Goal: Task Accomplishment & Management: Use online tool/utility

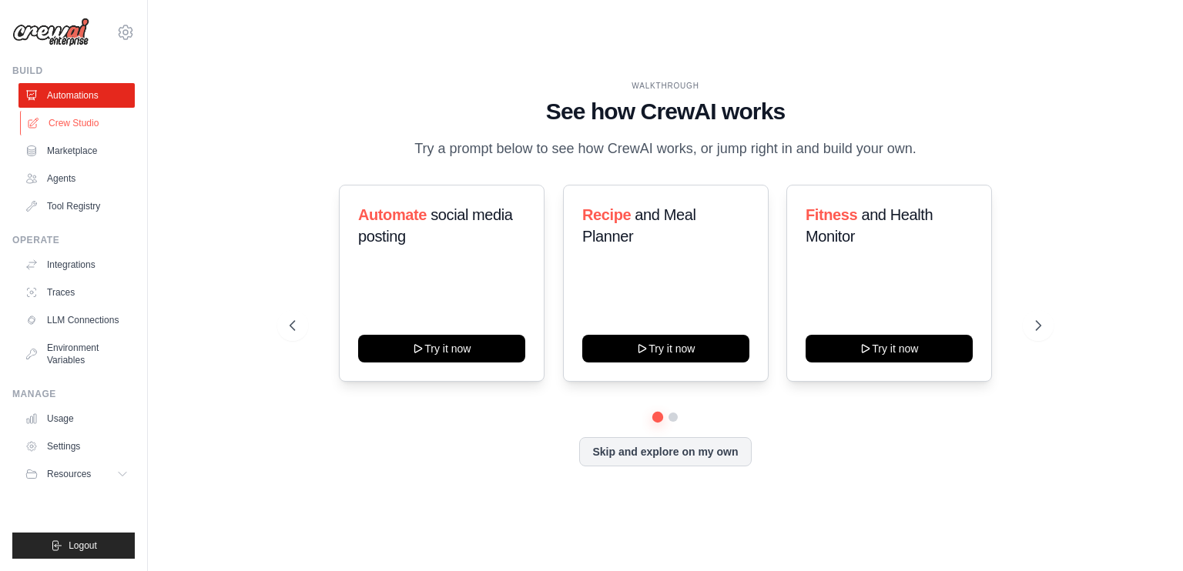
click at [74, 127] on link "Crew Studio" at bounding box center [78, 123] width 116 height 25
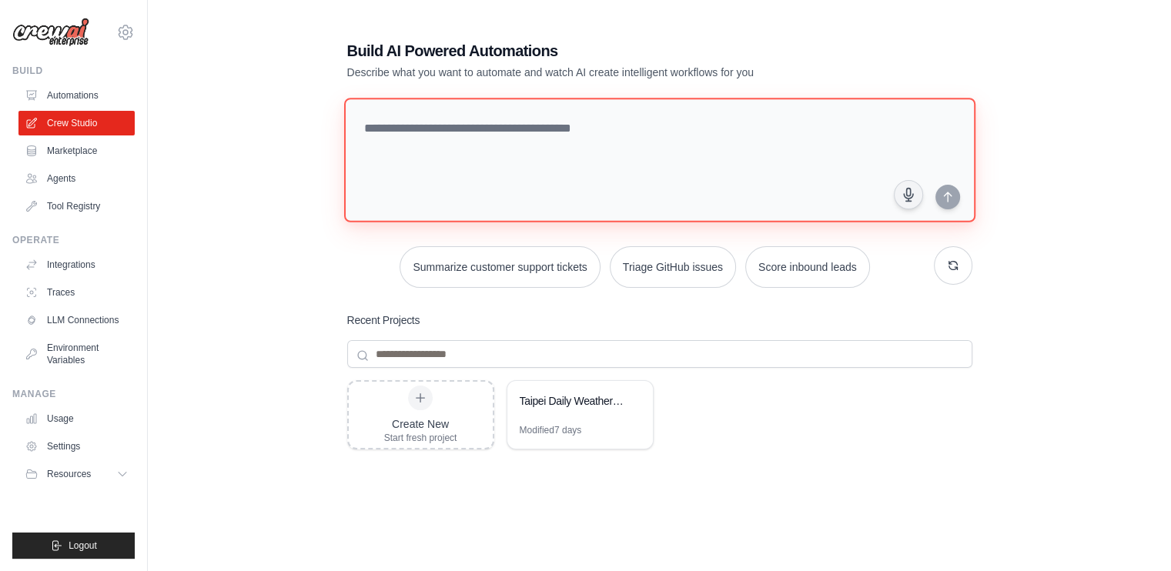
click at [574, 126] on textarea at bounding box center [659, 160] width 632 height 125
paste textarea "**********"
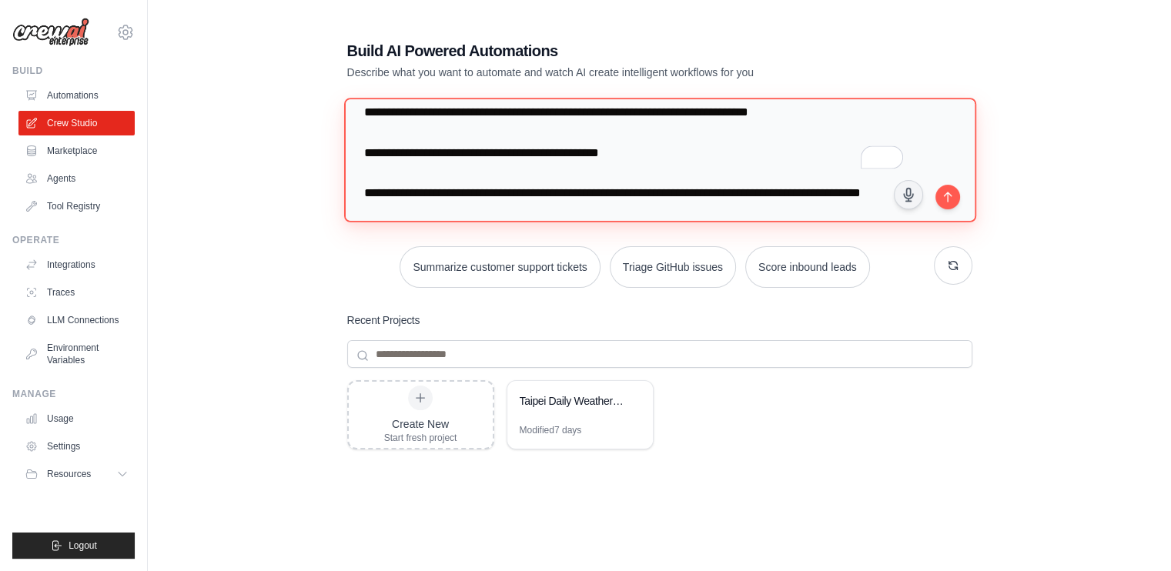
scroll to position [15, 0]
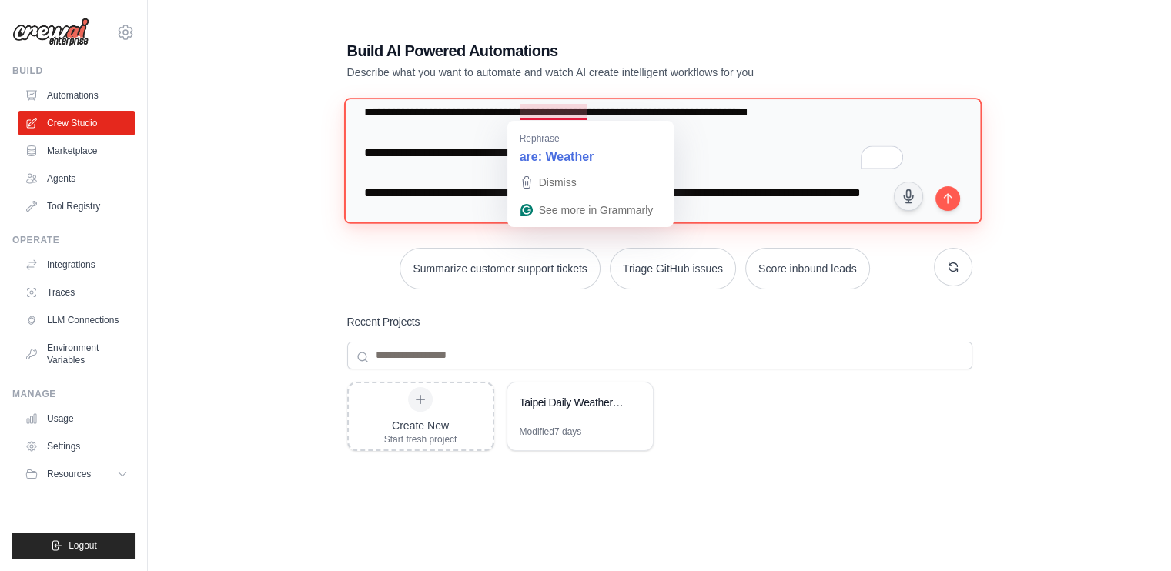
click at [545, 115] on textarea "**********" at bounding box center [662, 161] width 638 height 126
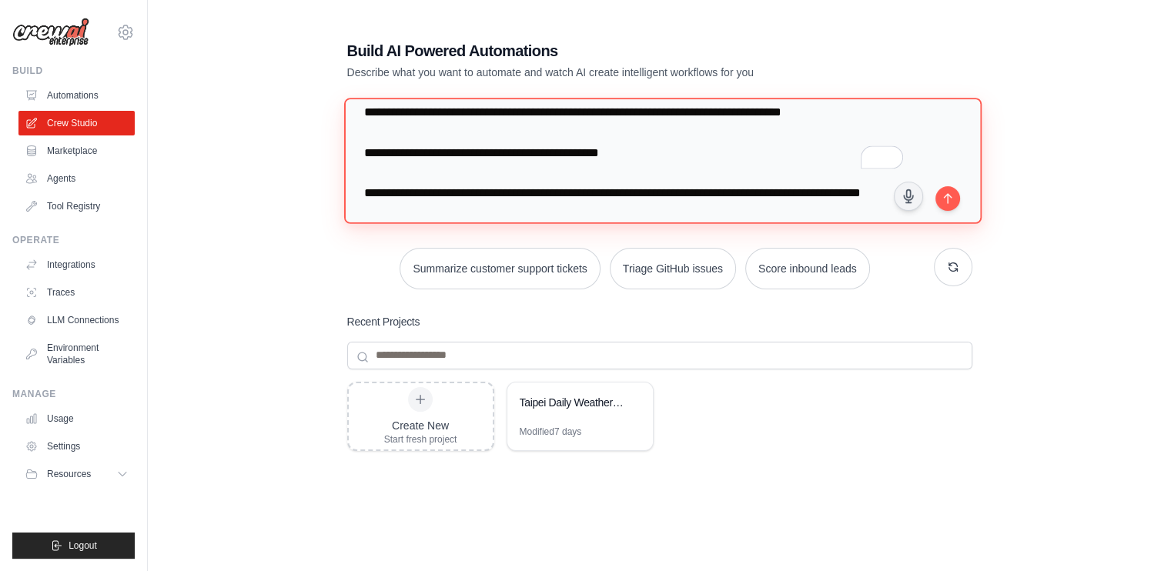
type textarea "**********"
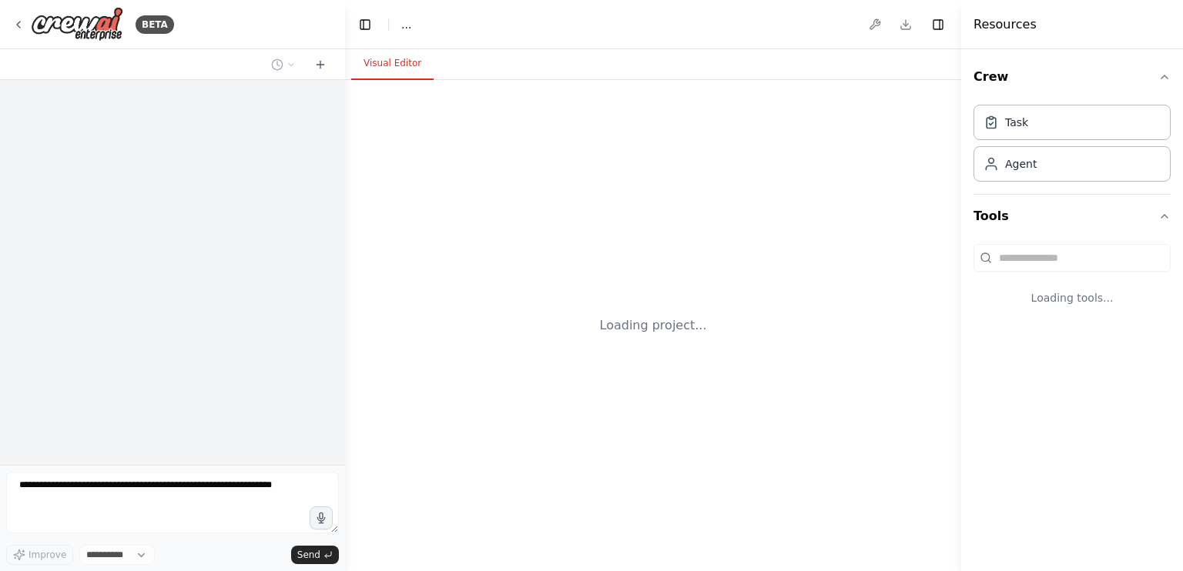
select select "****"
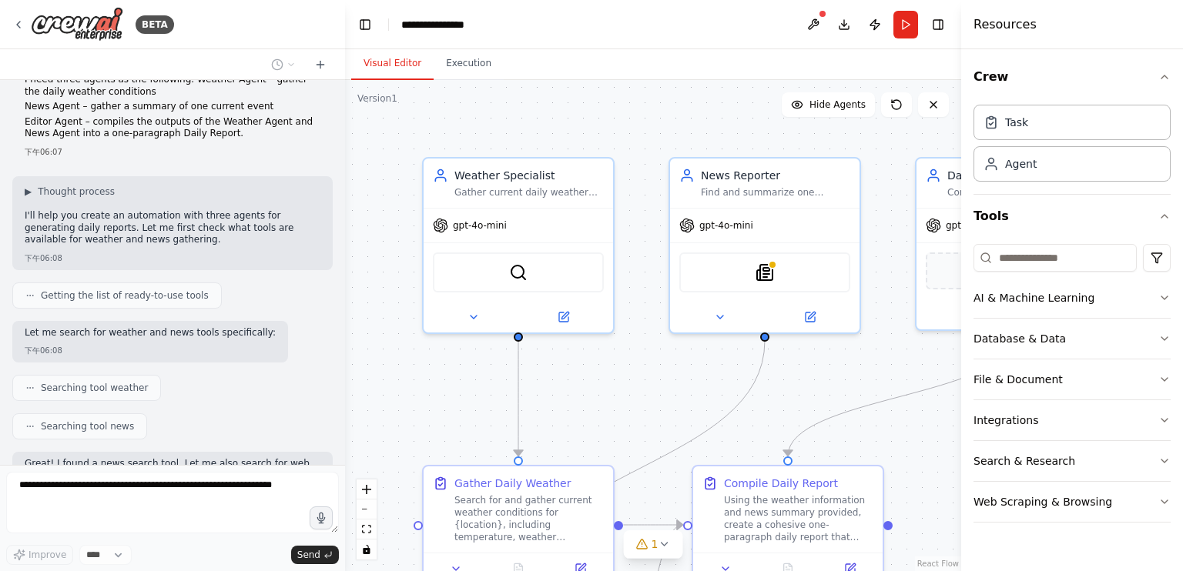
scroll to position [26, 0]
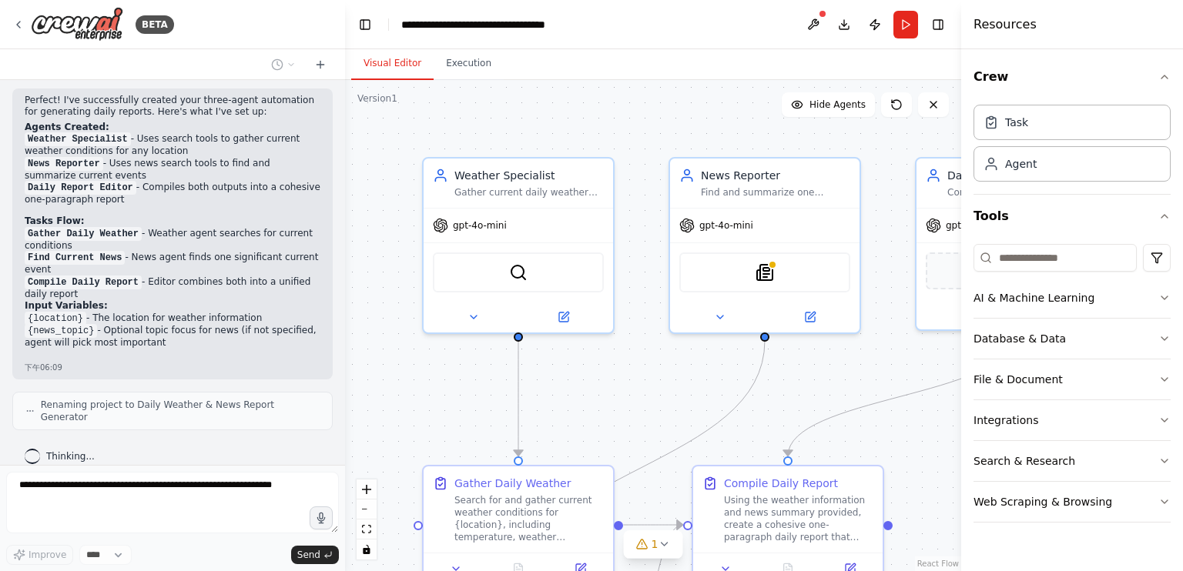
click at [339, 356] on div at bounding box center [342, 285] width 6 height 571
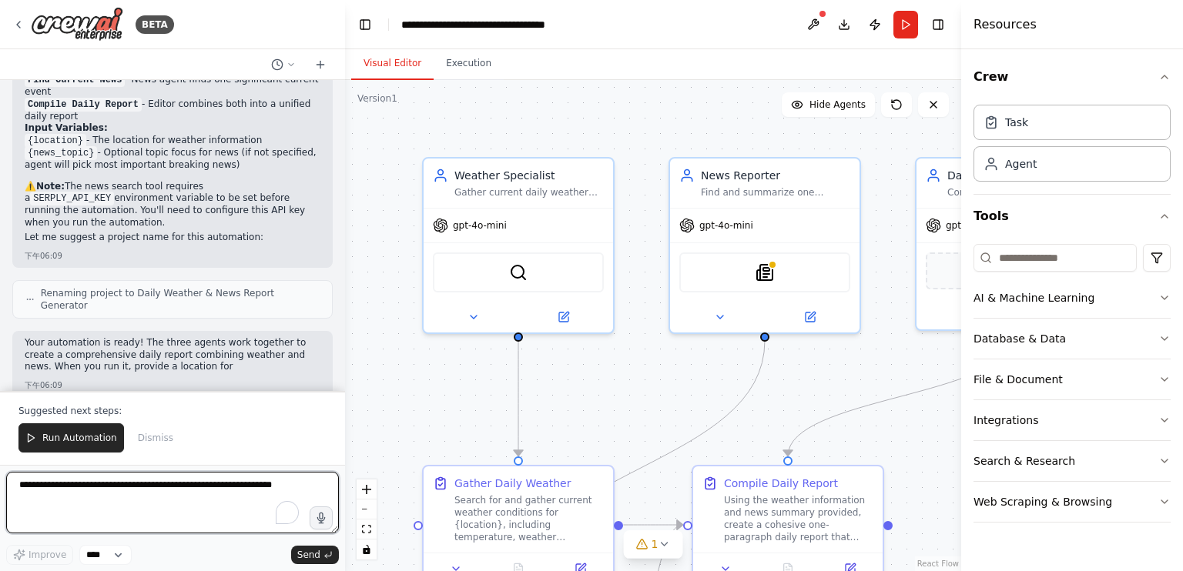
scroll to position [1153, 0]
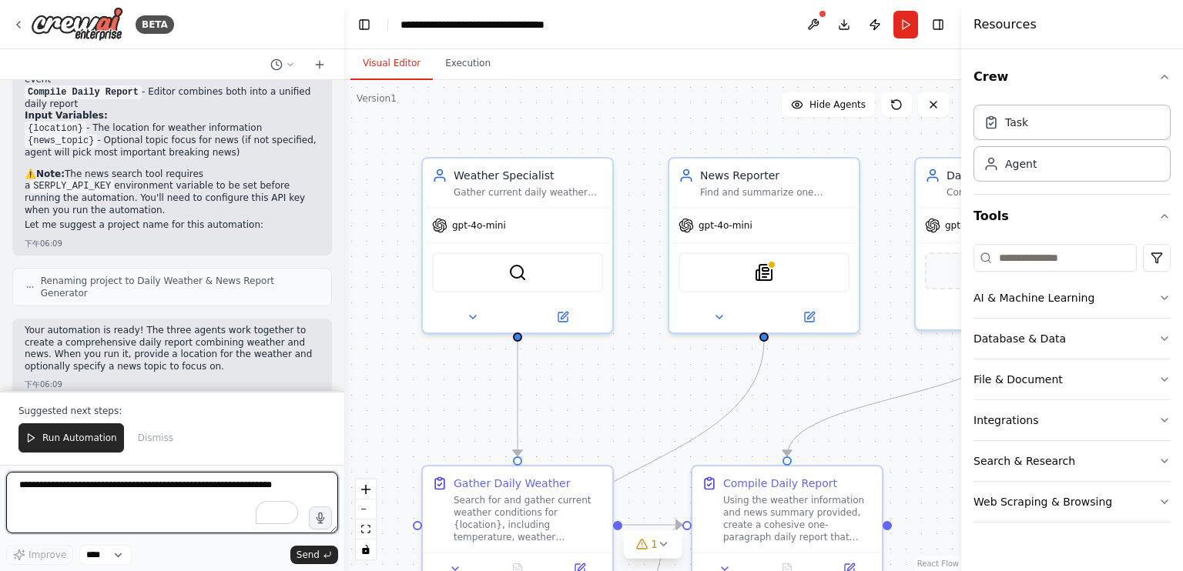
drag, startPoint x: 339, startPoint y: 323, endPoint x: 345, endPoint y: 266, distance: 56.6
click at [345, 266] on div "BETA I need three agents as the following. Weather Agent – gather the daily wea…" at bounding box center [591, 285] width 1183 height 571
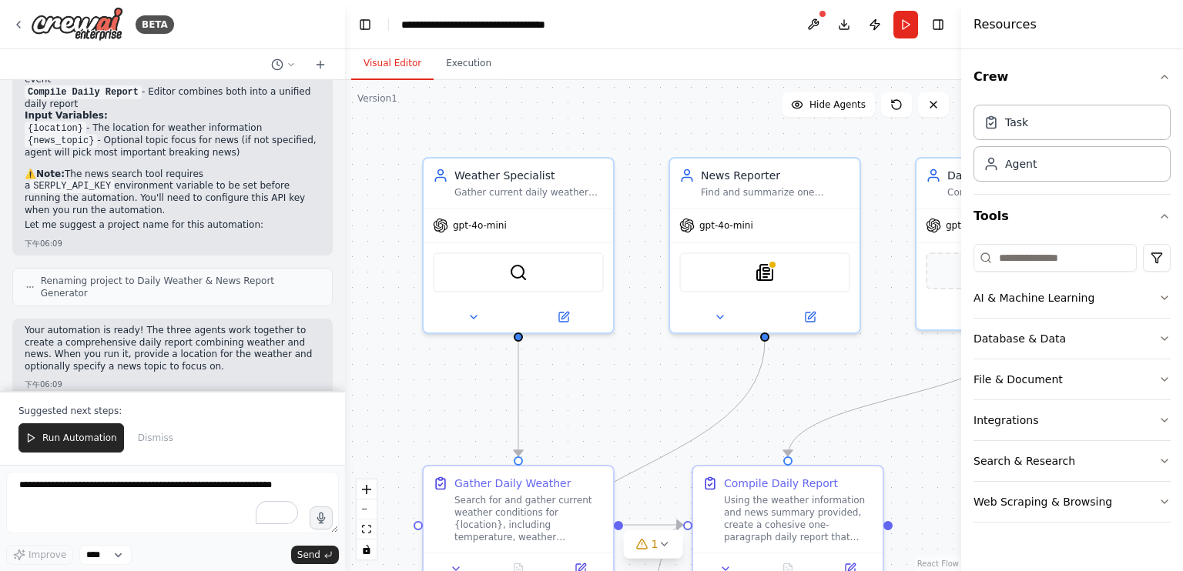
click at [345, 266] on div ".deletable-edge-delete-btn { width: 20px; height: 20px; border: 0px solid #ffff…" at bounding box center [653, 325] width 616 height 491
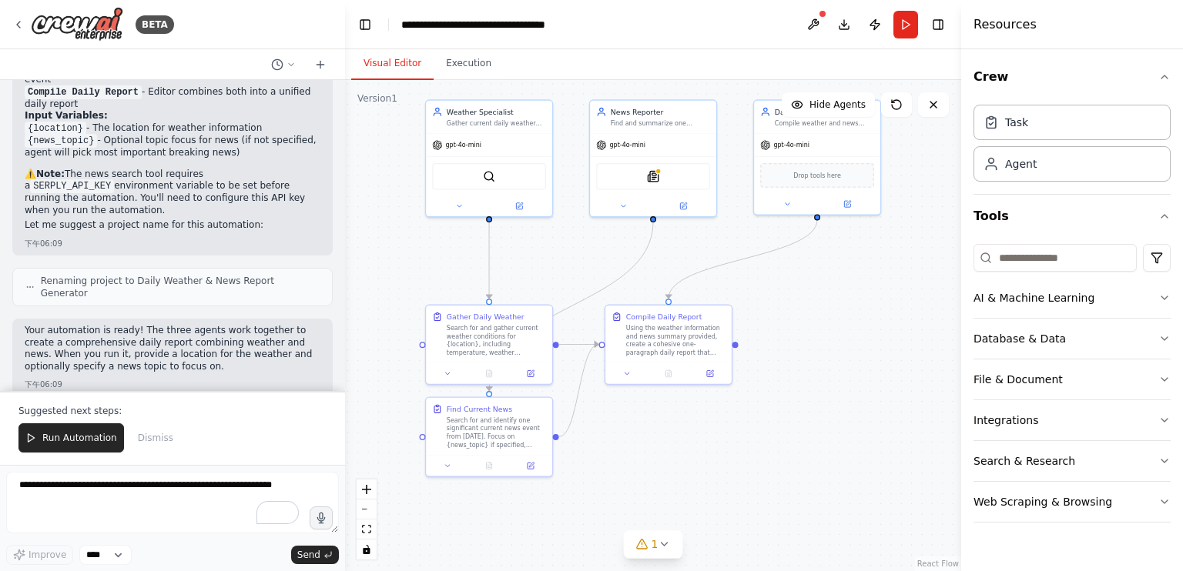
drag, startPoint x: 654, startPoint y: 400, endPoint x: 610, endPoint y: 258, distance: 149.1
click at [610, 258] on div ".deletable-edge-delete-btn { width: 20px; height: 20px; border: 0px solid #ffff…" at bounding box center [653, 325] width 616 height 491
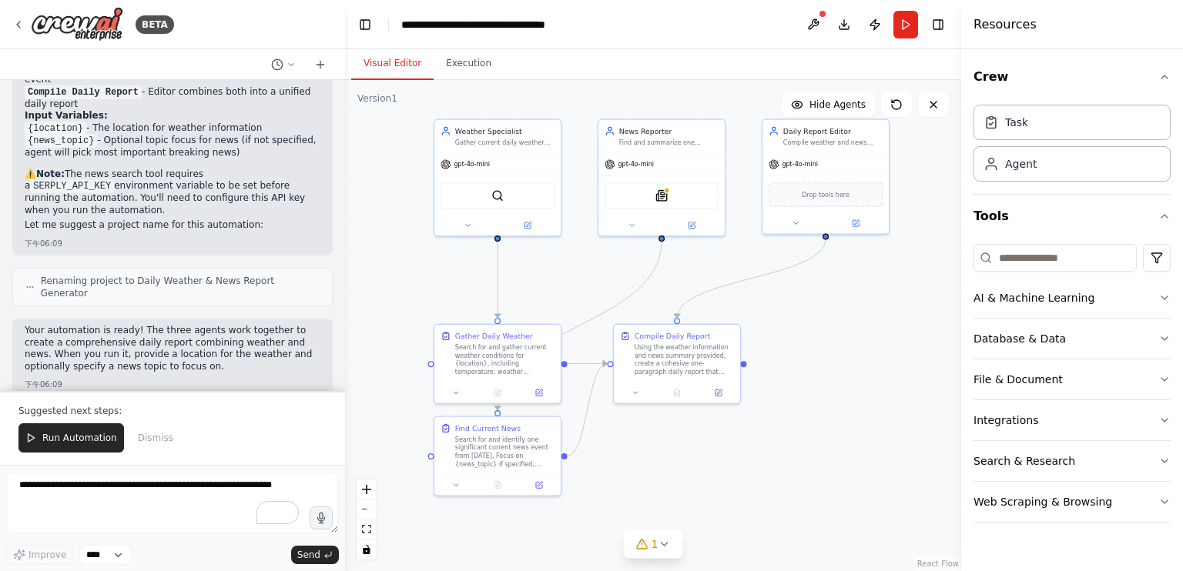
drag, startPoint x: 813, startPoint y: 338, endPoint x: 819, endPoint y: 357, distance: 20.2
click at [819, 357] on div ".deletable-edge-delete-btn { width: 20px; height: 20px; border: 0px solid #ffff…" at bounding box center [653, 325] width 616 height 491
click at [62, 430] on button "Run Automation" at bounding box center [71, 438] width 106 height 29
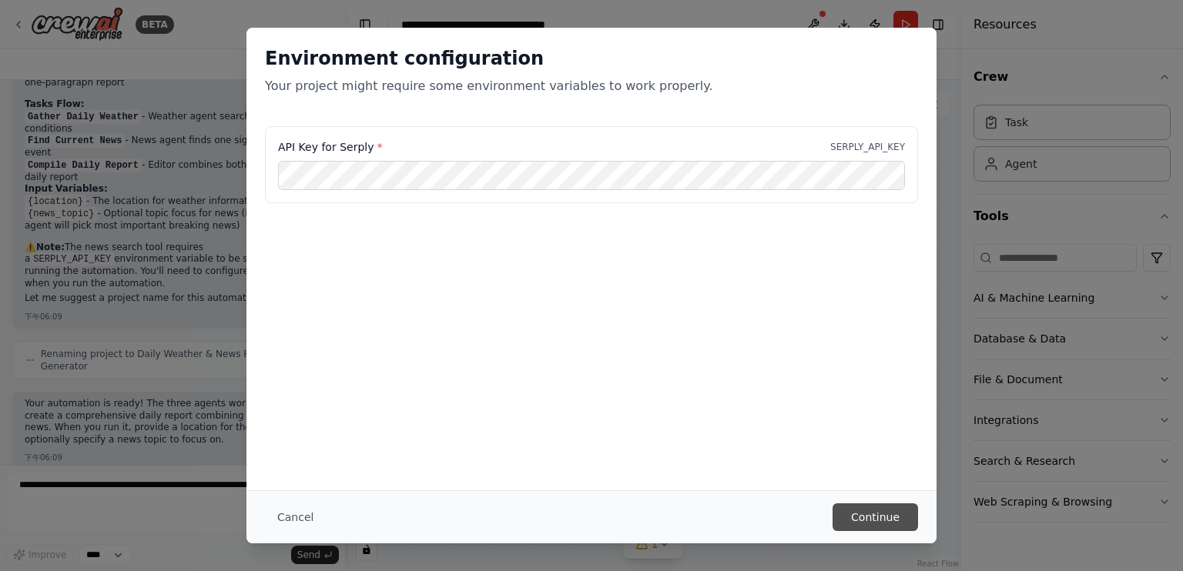
click at [856, 508] on button "Continue" at bounding box center [875, 518] width 85 height 28
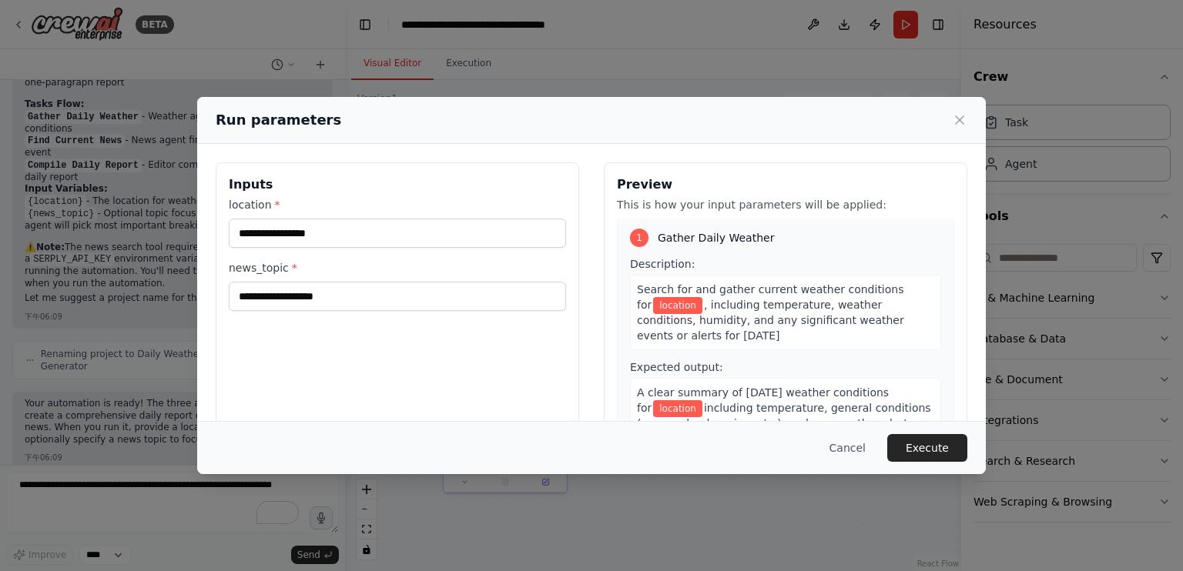
scroll to position [3, 0]
click at [402, 228] on input "location *" at bounding box center [397, 233] width 337 height 29
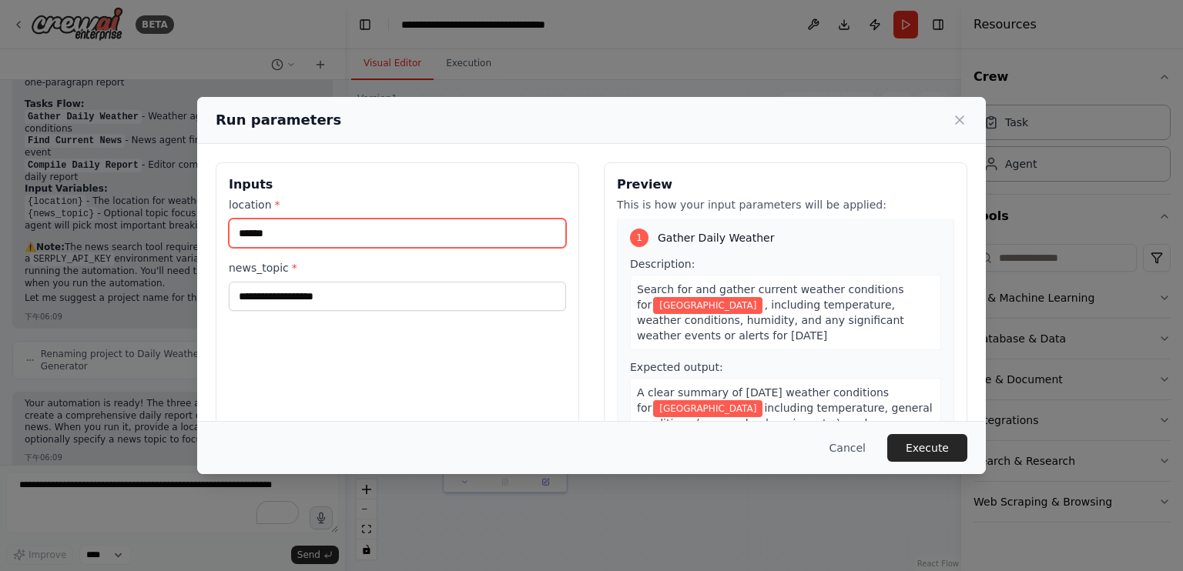
type input "******"
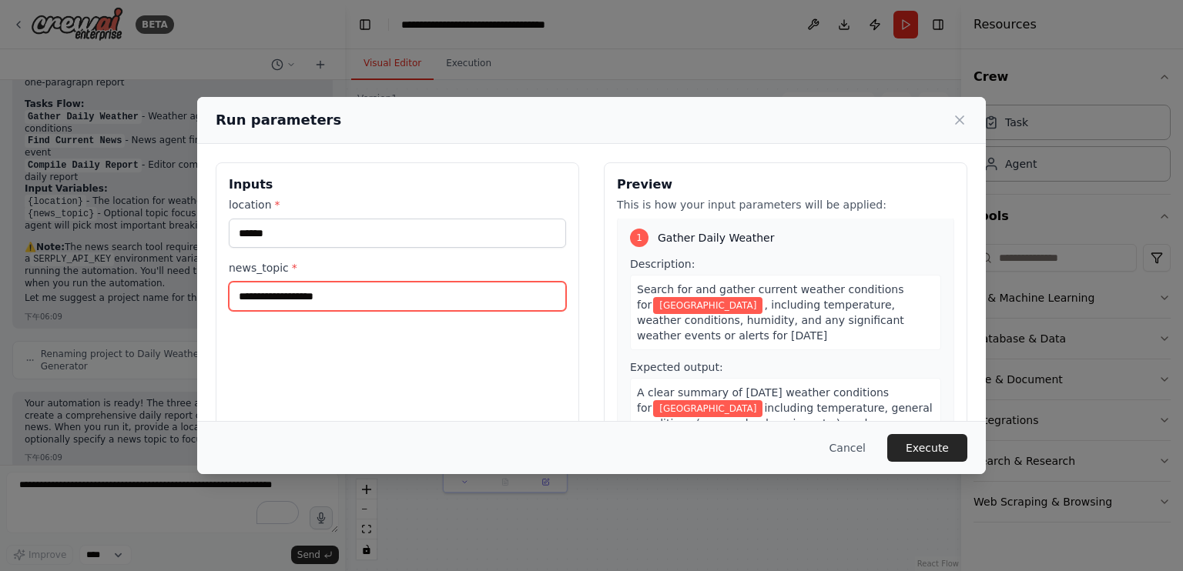
click at [387, 290] on input "news_topic *" at bounding box center [397, 296] width 337 height 29
type input "******"
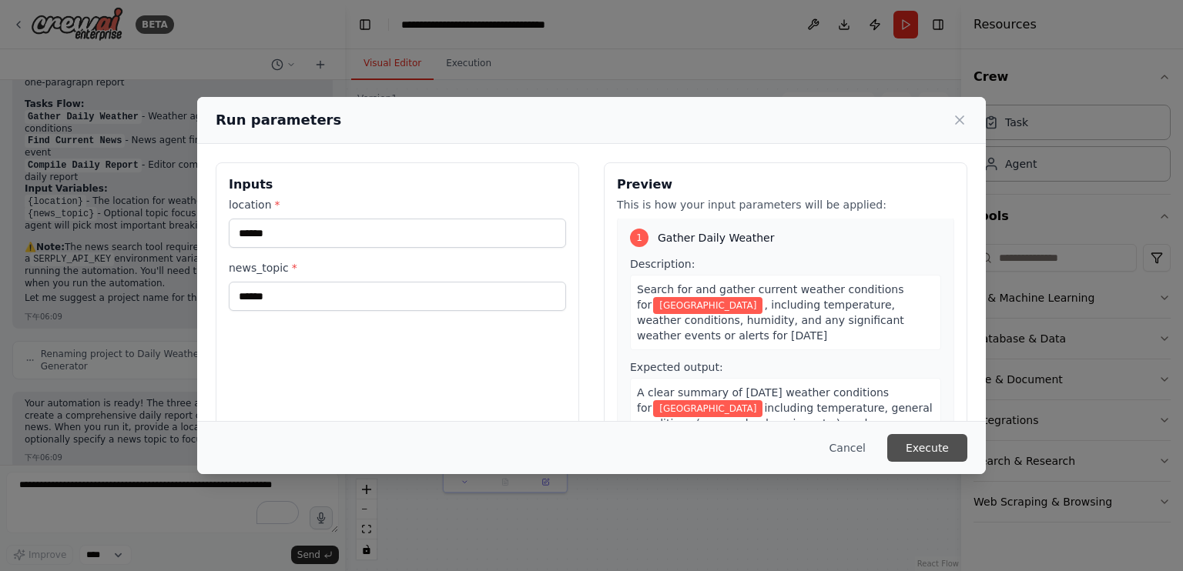
click at [939, 453] on button "Execute" at bounding box center [927, 448] width 80 height 28
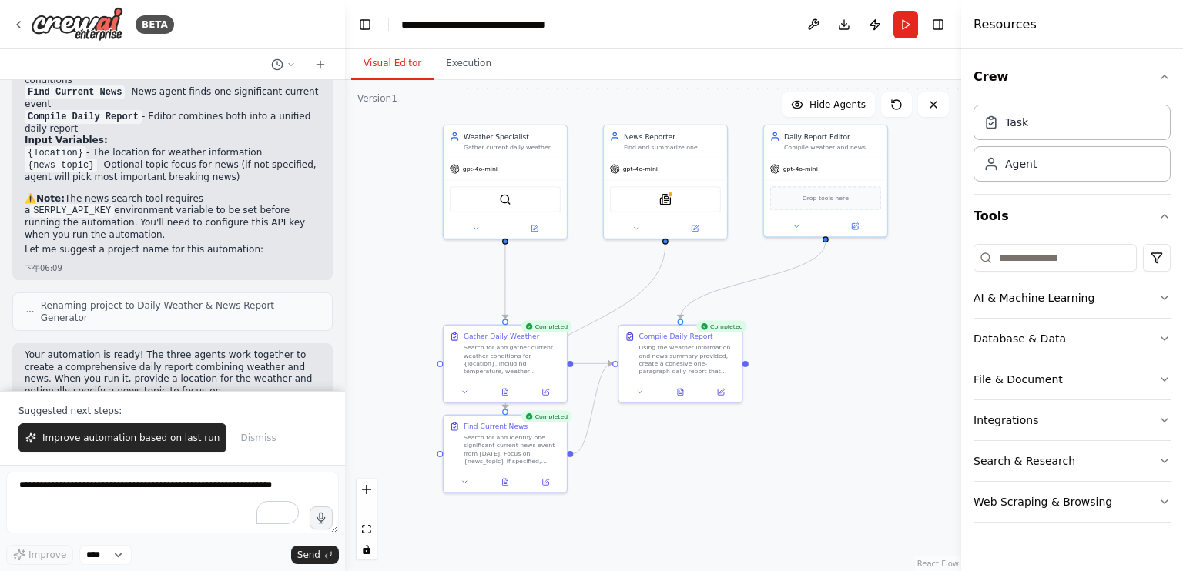
scroll to position [1153, 0]
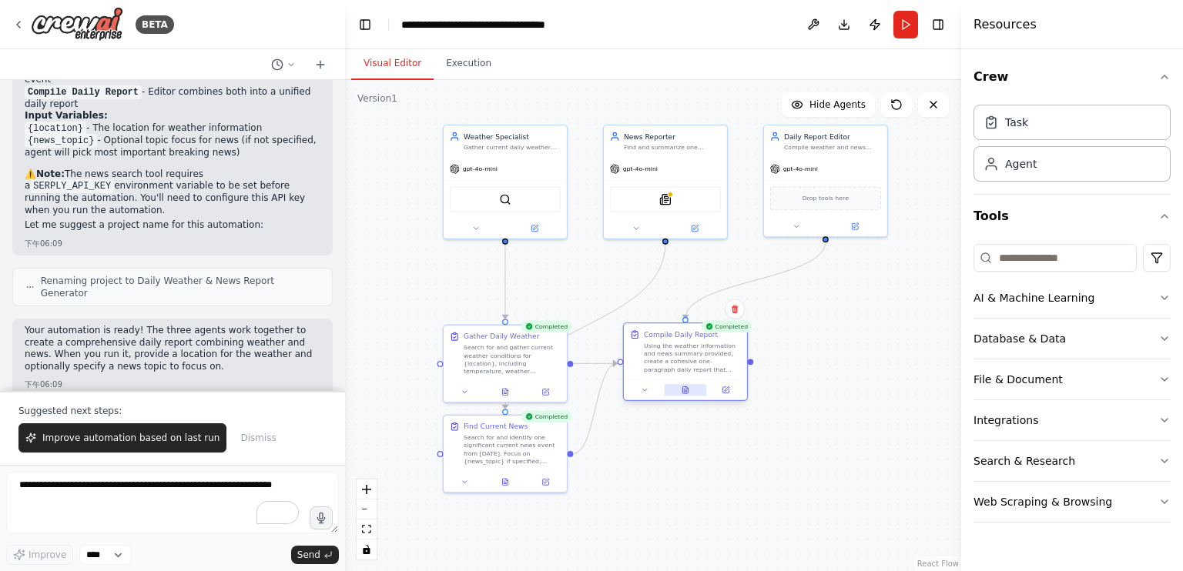
click at [675, 393] on button at bounding box center [685, 390] width 42 height 12
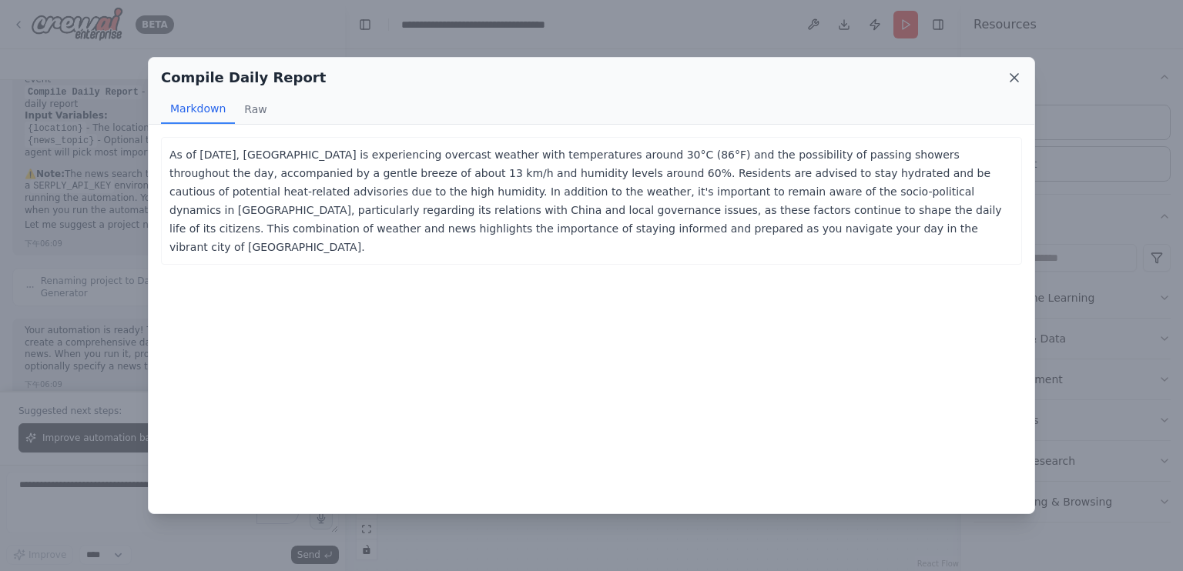
click at [1020, 79] on icon at bounding box center [1014, 77] width 15 height 15
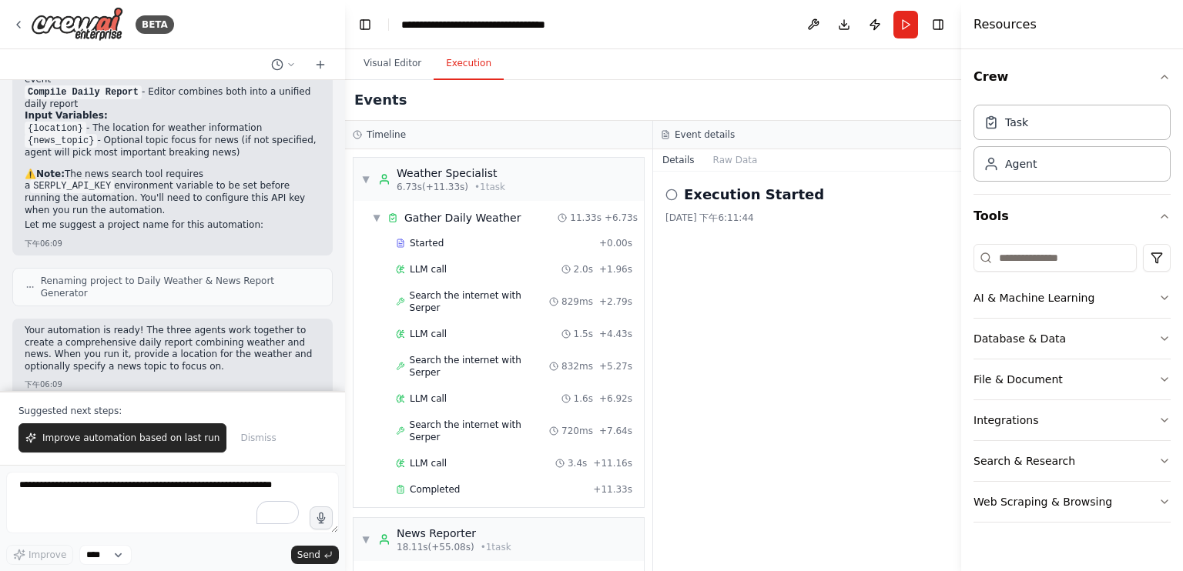
click at [435, 62] on button "Execution" at bounding box center [469, 64] width 70 height 32
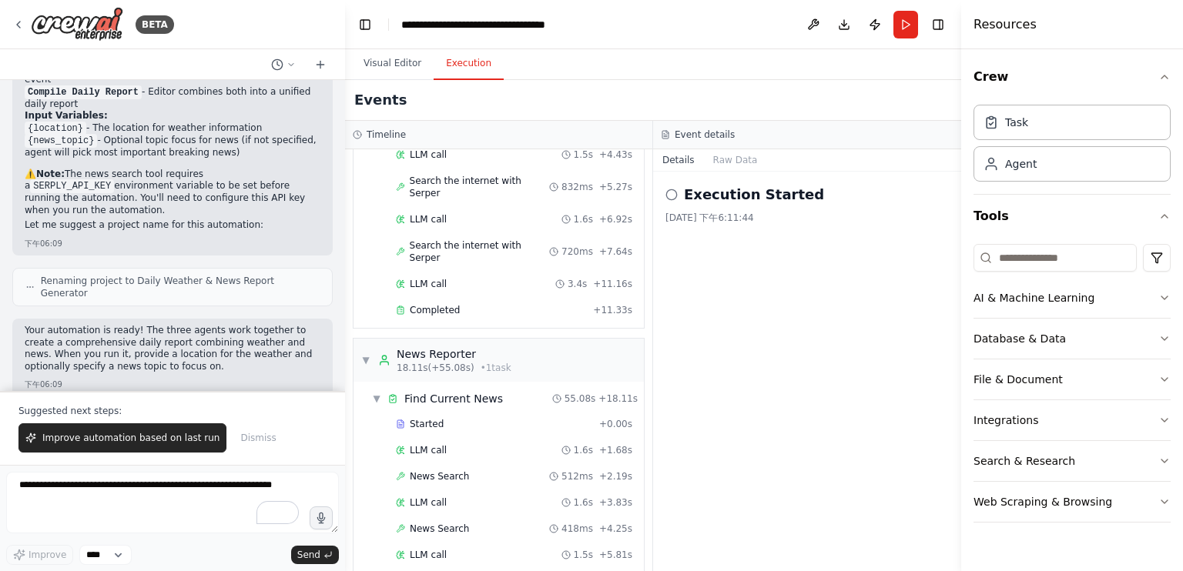
scroll to position [179, 0]
click at [675, 159] on button "Details" at bounding box center [678, 160] width 51 height 22
click at [726, 162] on button "Raw Data" at bounding box center [735, 160] width 63 height 22
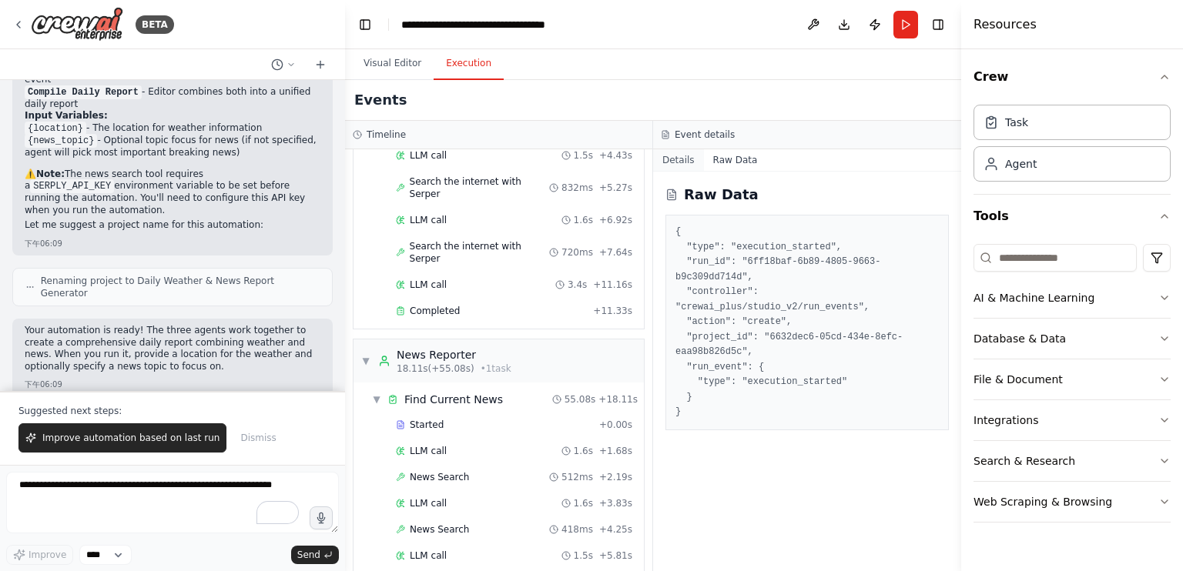
click at [695, 162] on button "Details" at bounding box center [678, 160] width 51 height 22
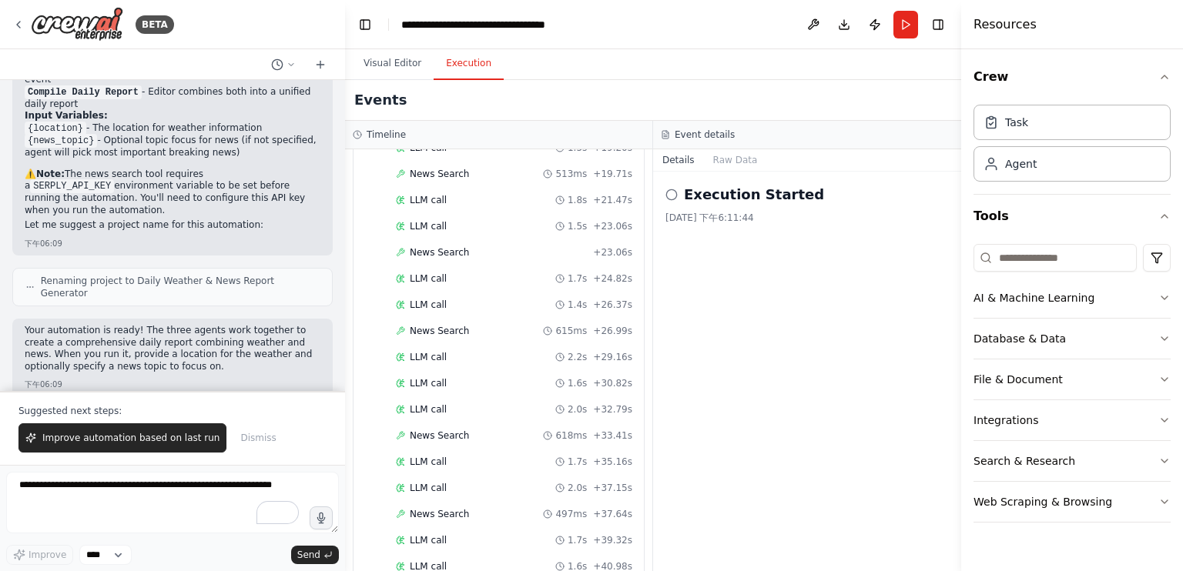
scroll to position [1226, 0]
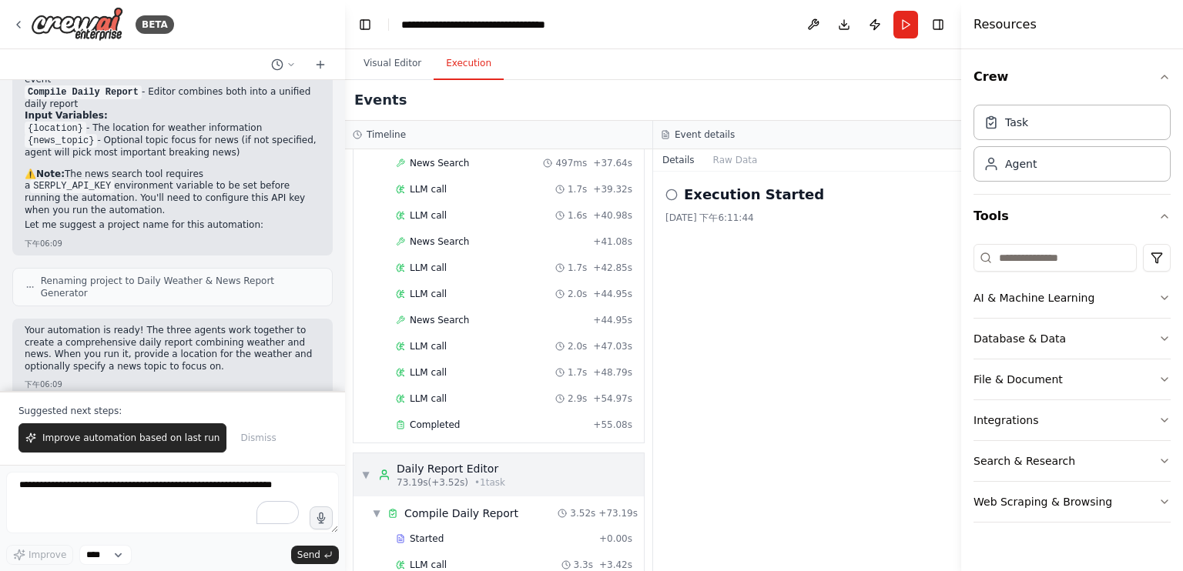
click at [578, 454] on div "▼ Daily Report Editor 73.19s (+3.52s) • 1 task" at bounding box center [498, 475] width 290 height 43
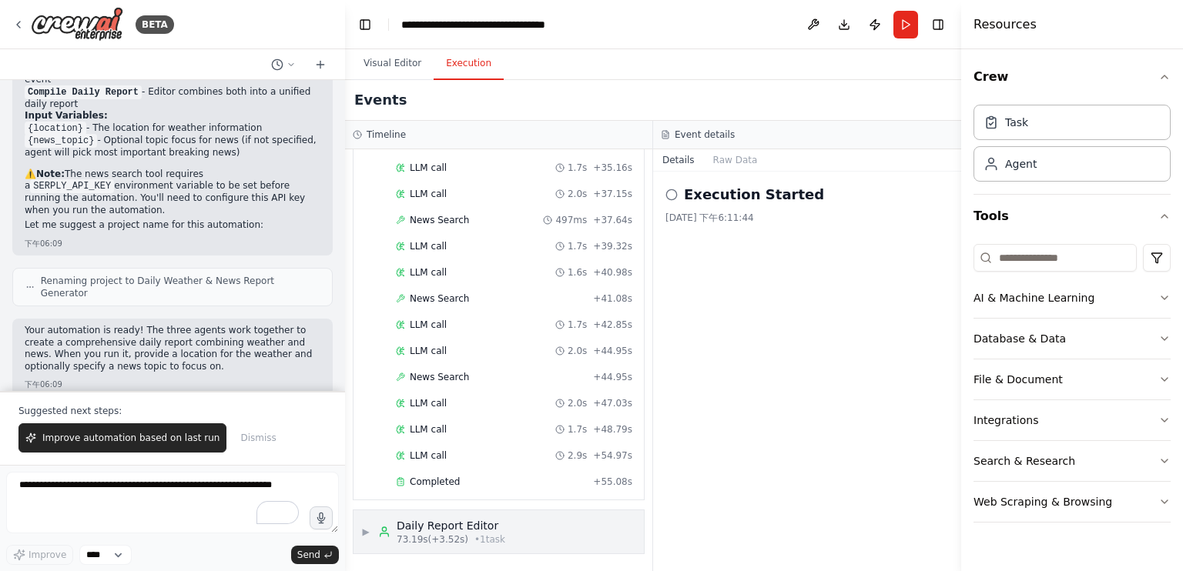
scroll to position [1115, 0]
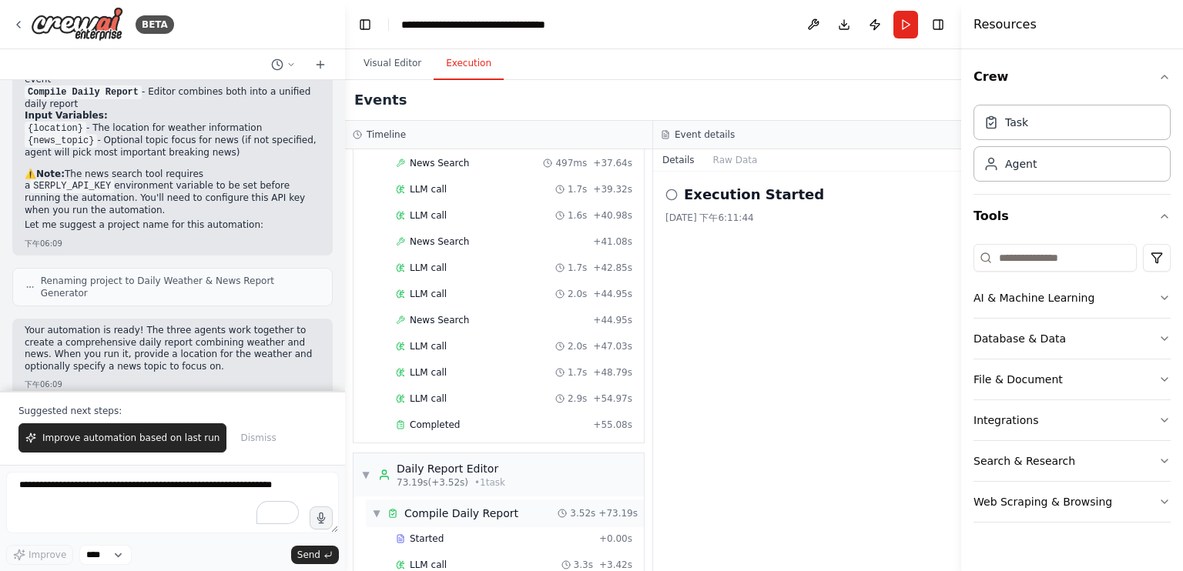
click at [490, 506] on div "Compile Daily Report" at bounding box center [461, 513] width 114 height 15
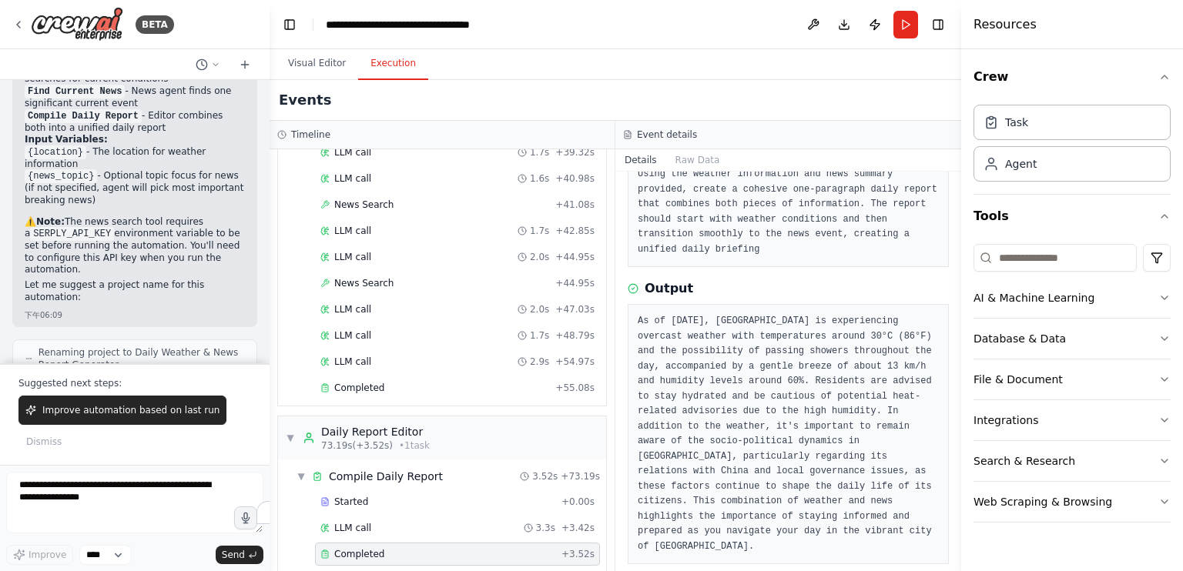
scroll to position [87, 0]
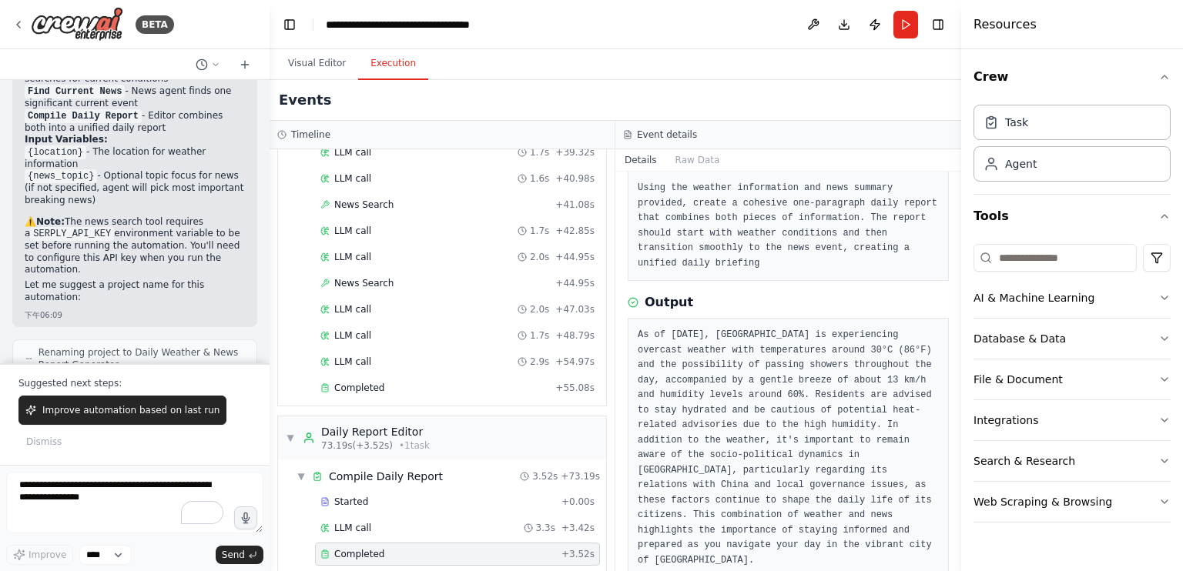
drag, startPoint x: 341, startPoint y: 170, endPoint x: 270, endPoint y: 166, distance: 71.8
click at [270, 166] on div "BETA I need three agents as the following. Weather Agent – gather the daily wea…" at bounding box center [591, 285] width 1183 height 571
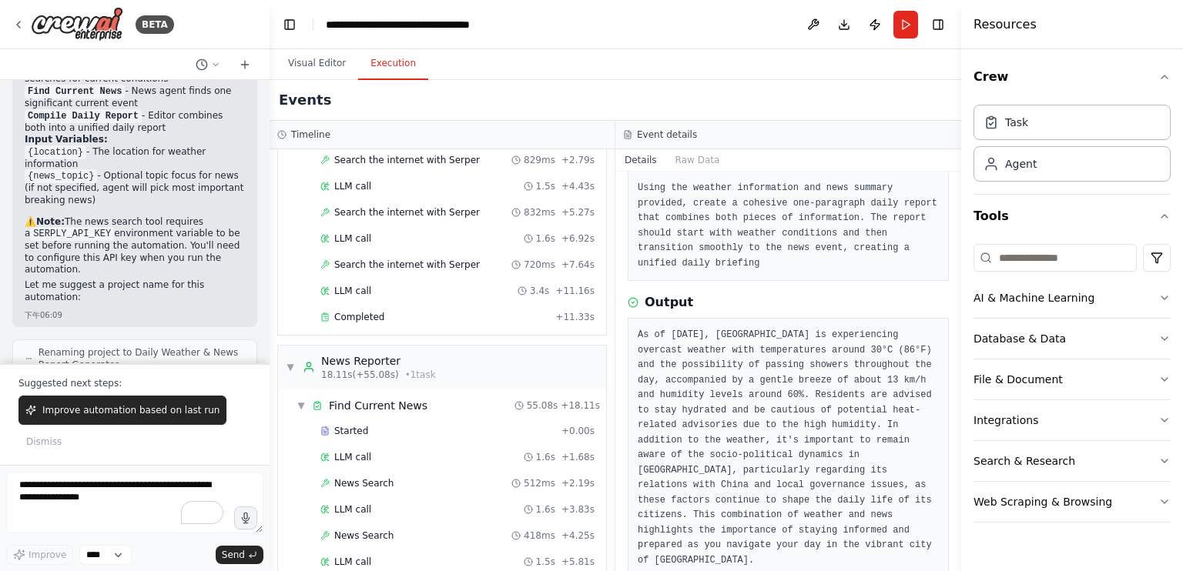
scroll to position [0, 0]
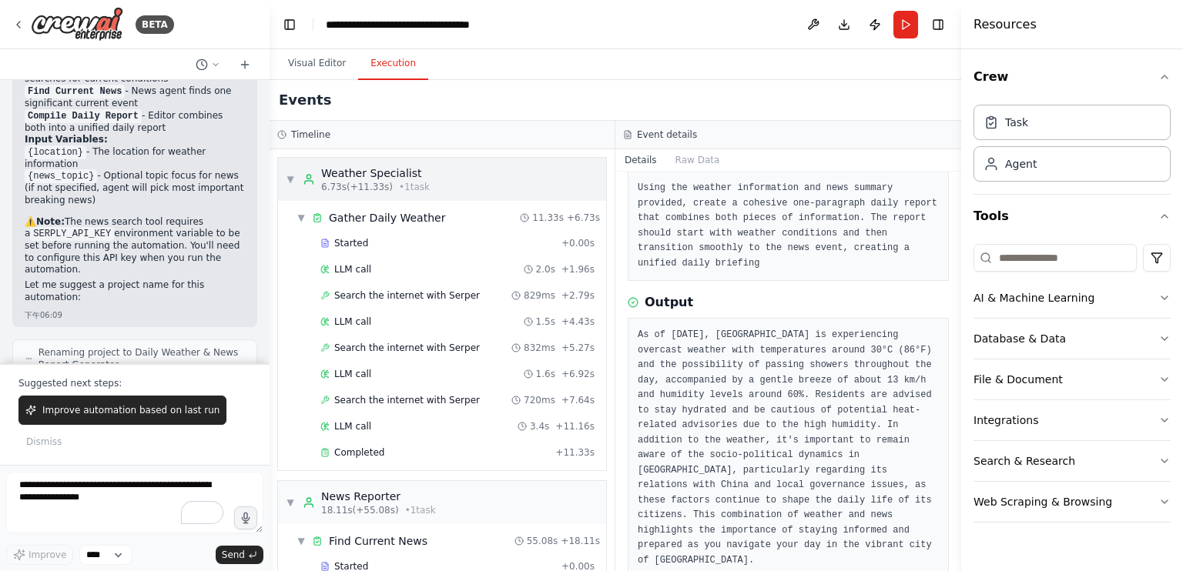
click at [286, 173] on span "▼" at bounding box center [290, 179] width 9 height 12
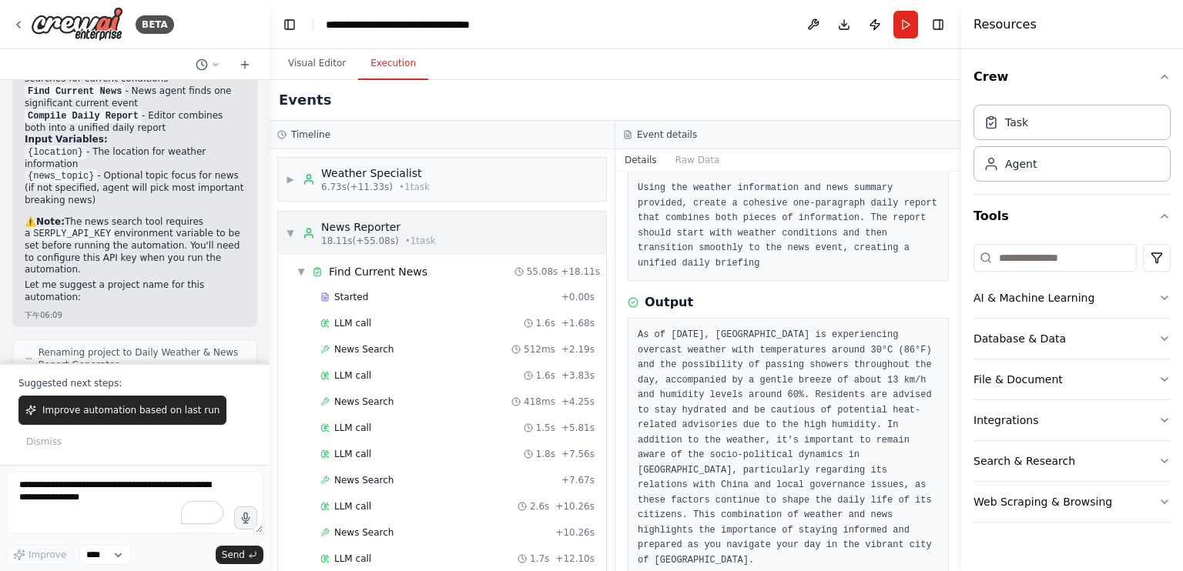
click at [290, 227] on span "▼" at bounding box center [290, 233] width 9 height 12
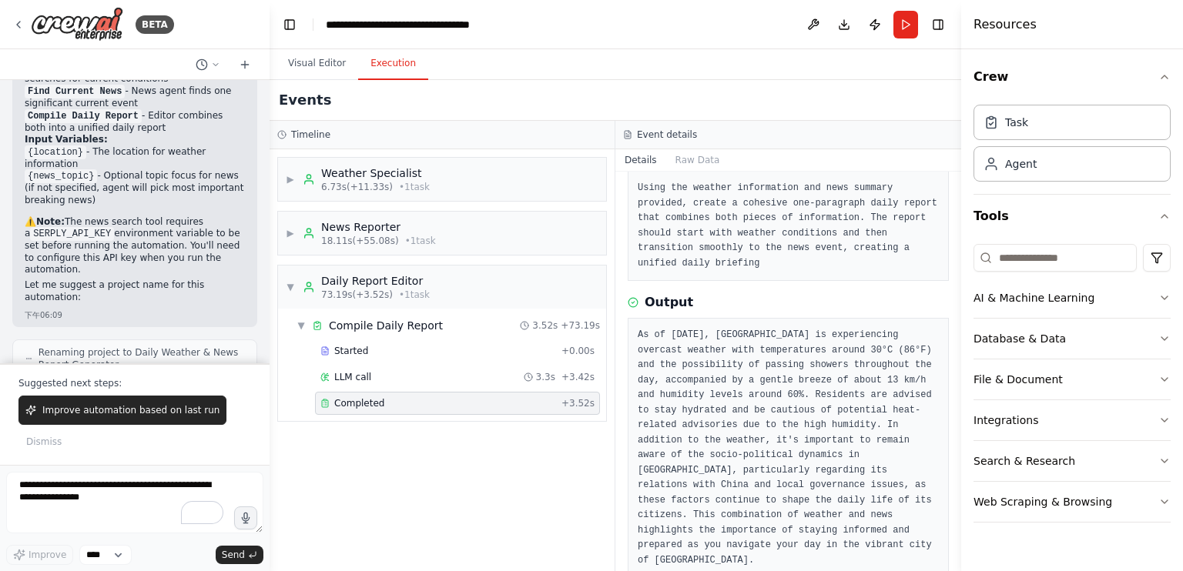
scroll to position [72, 0]
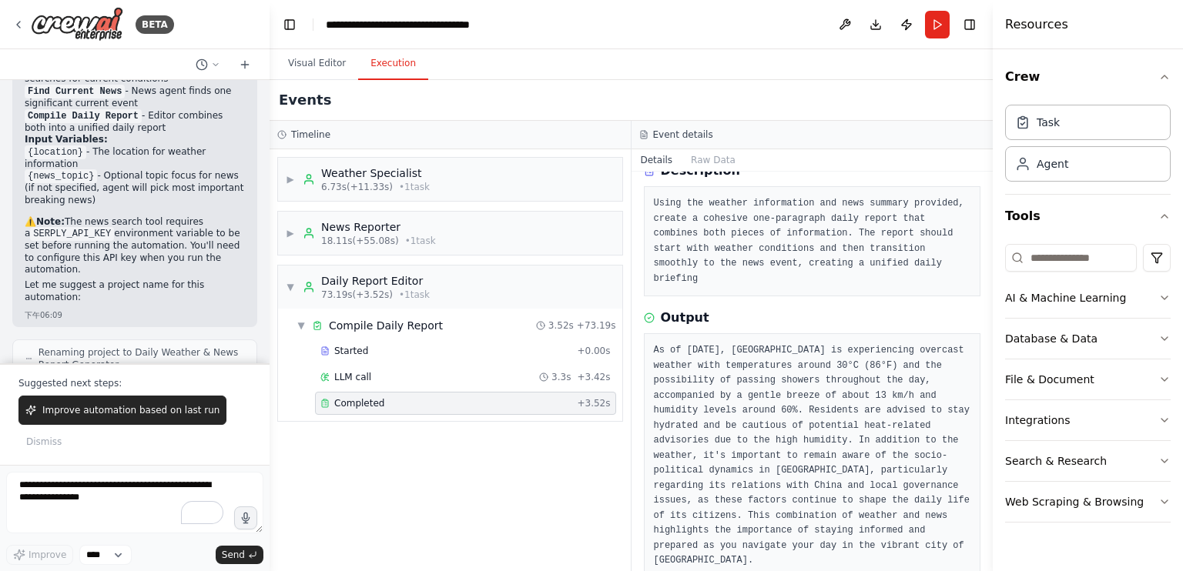
drag, startPoint x: 963, startPoint y: 173, endPoint x: 993, endPoint y: 175, distance: 30.1
click at [993, 175] on div at bounding box center [996, 285] width 6 height 571
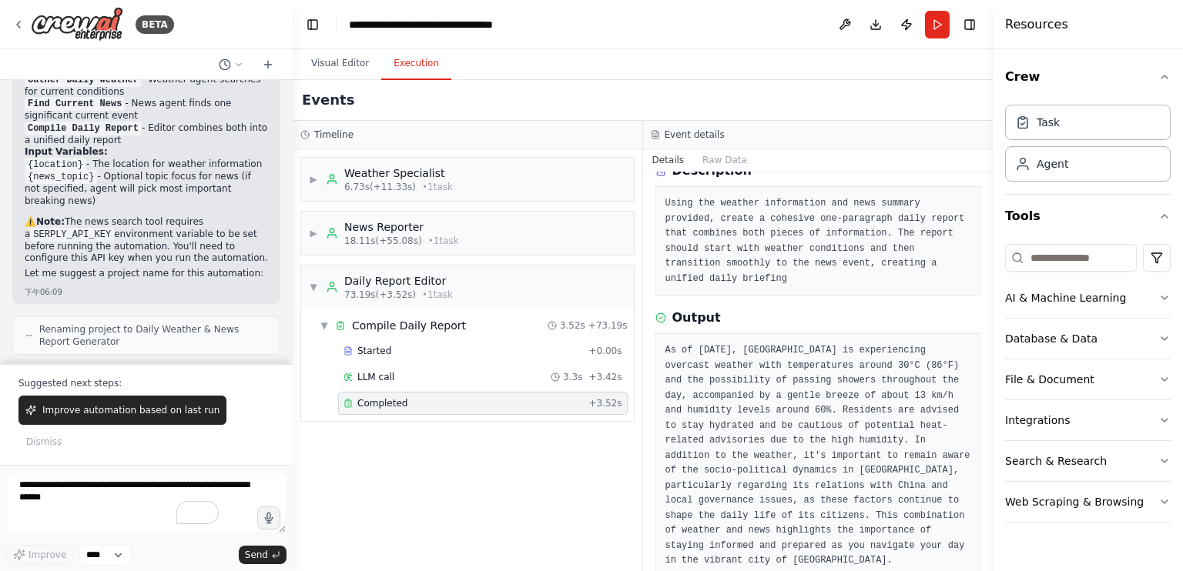
scroll to position [1214, 0]
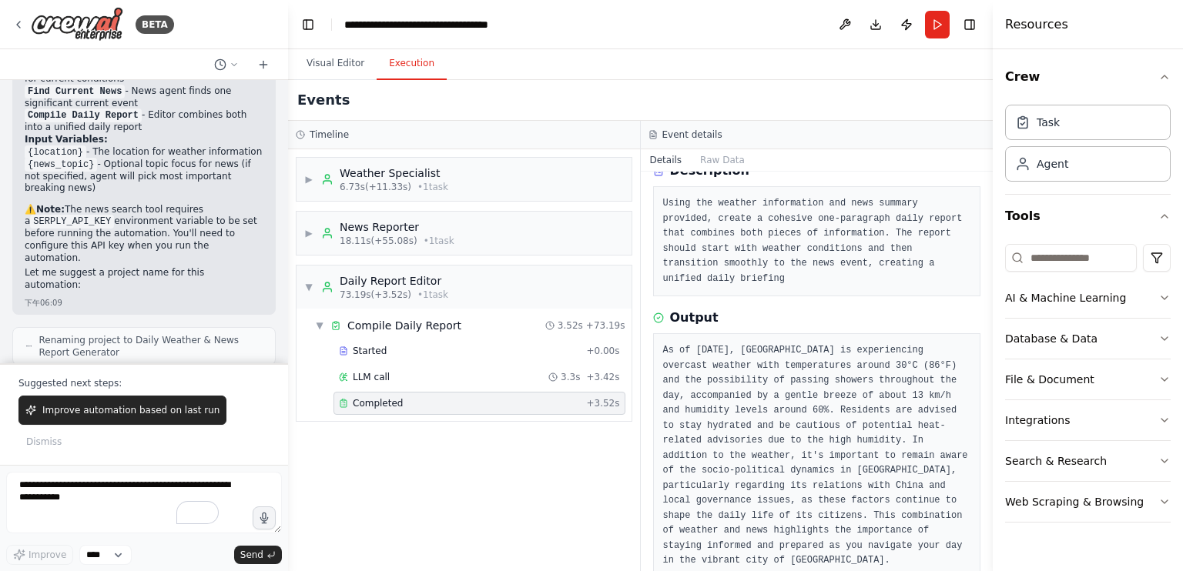
drag, startPoint x: 265, startPoint y: 257, endPoint x: 288, endPoint y: 256, distance: 23.2
click at [288, 256] on div "BETA I need three agents as the following. Weather Agent – gather the daily wea…" at bounding box center [591, 285] width 1183 height 571
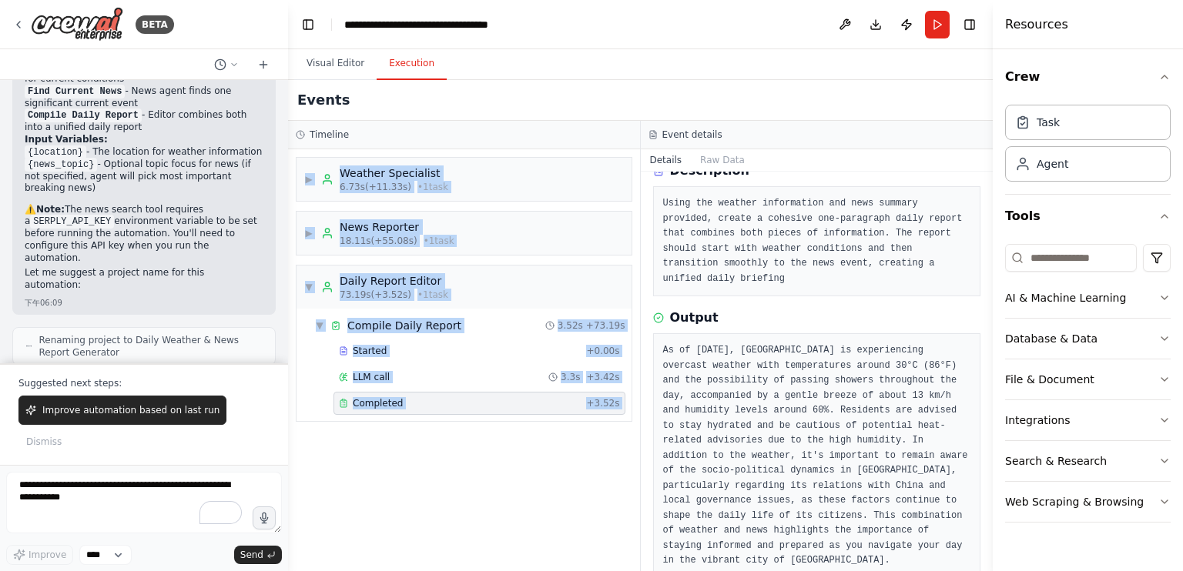
drag, startPoint x: 641, startPoint y: 126, endPoint x: 610, endPoint y: 135, distance: 32.2
click at [610, 135] on div "Timeline ▶ Weather Specialist 6.73s (+11.33s) • 1 task ▶ News Reporter 18.11s (…" at bounding box center [640, 346] width 705 height 451
click at [610, 135] on div "Timeline" at bounding box center [464, 135] width 337 height 12
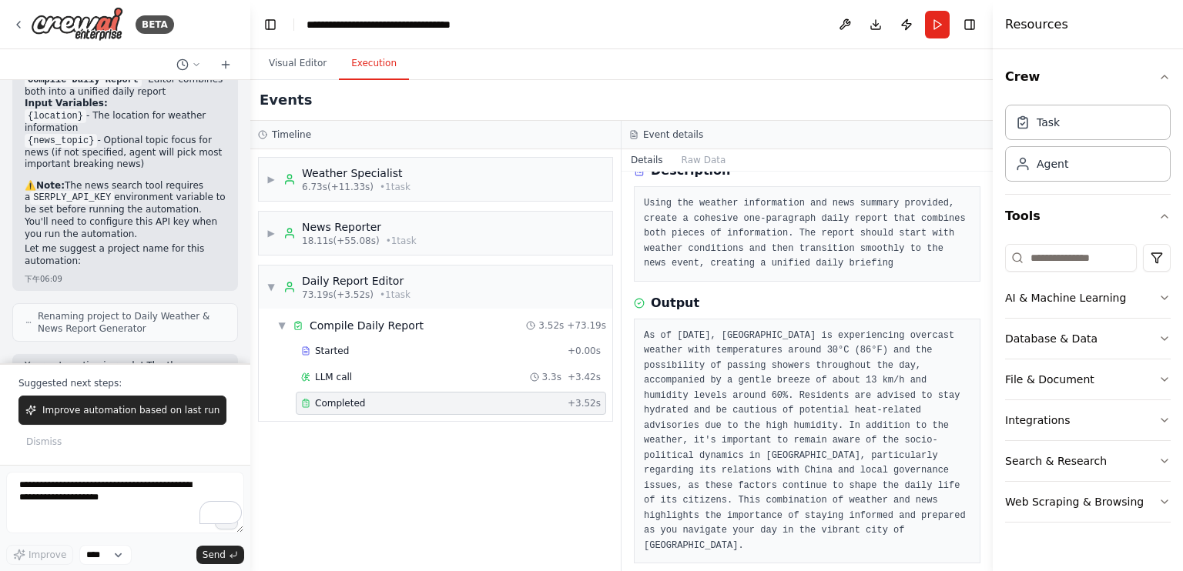
scroll to position [57, 0]
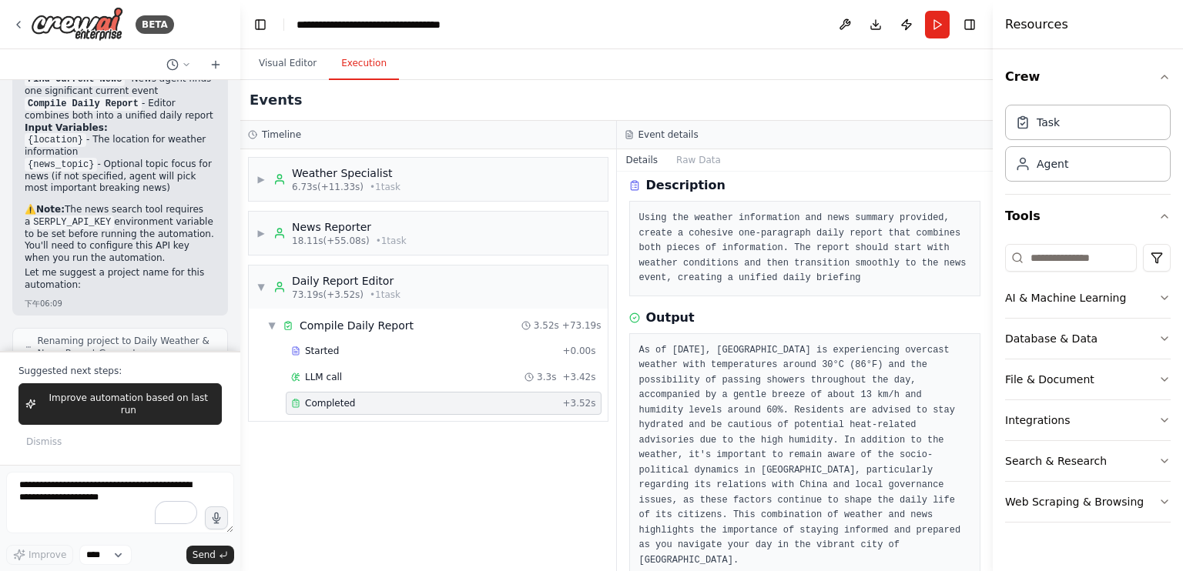
drag, startPoint x: 287, startPoint y: 217, endPoint x: 240, endPoint y: 220, distance: 47.1
click at [240, 220] on div "BETA I need three agents as the following. Weather Agent – gather the daily wea…" at bounding box center [591, 285] width 1183 height 571
click at [240, 220] on div "▶ Weather Specialist 6.73s (+11.33s) • 1 task ▶ News Reporter 18.11s (+55.08s) …" at bounding box center [428, 360] width 376 height 422
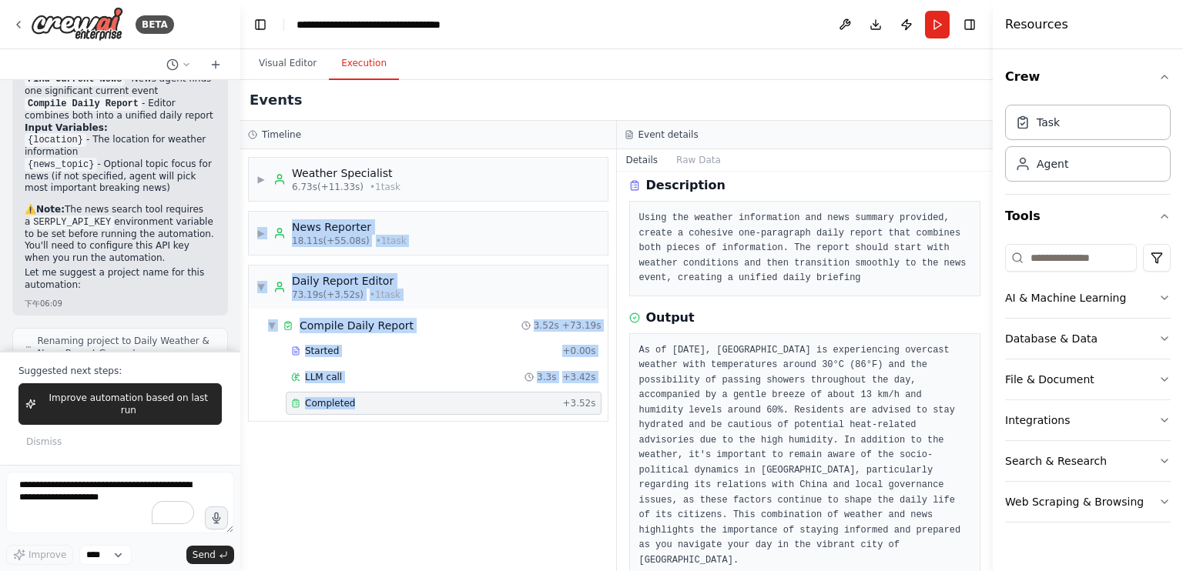
drag, startPoint x: 240, startPoint y: 220, endPoint x: 250, endPoint y: 390, distance: 169.7
click at [250, 390] on div "▶ Weather Specialist 6.73s (+11.33s) • 1 task ▶ News Reporter 18.11s (+55.08s) …" at bounding box center [428, 360] width 376 height 422
click at [263, 477] on div "▶ Weather Specialist 6.73s (+11.33s) • 1 task ▶ News Reporter 18.11s (+55.08s) …" at bounding box center [428, 360] width 376 height 422
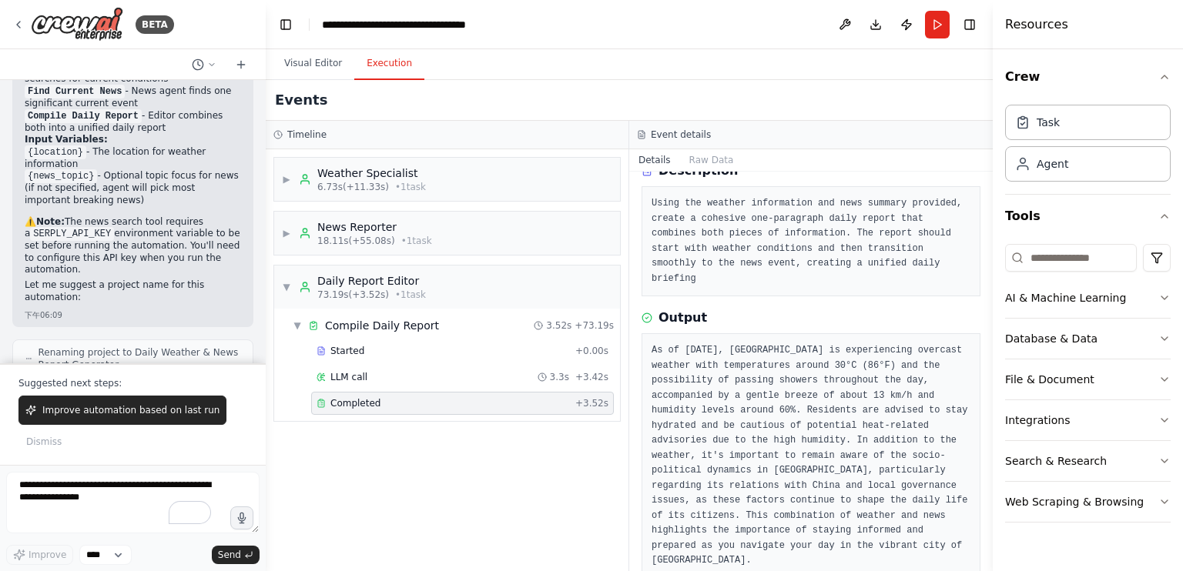
scroll to position [1261, 0]
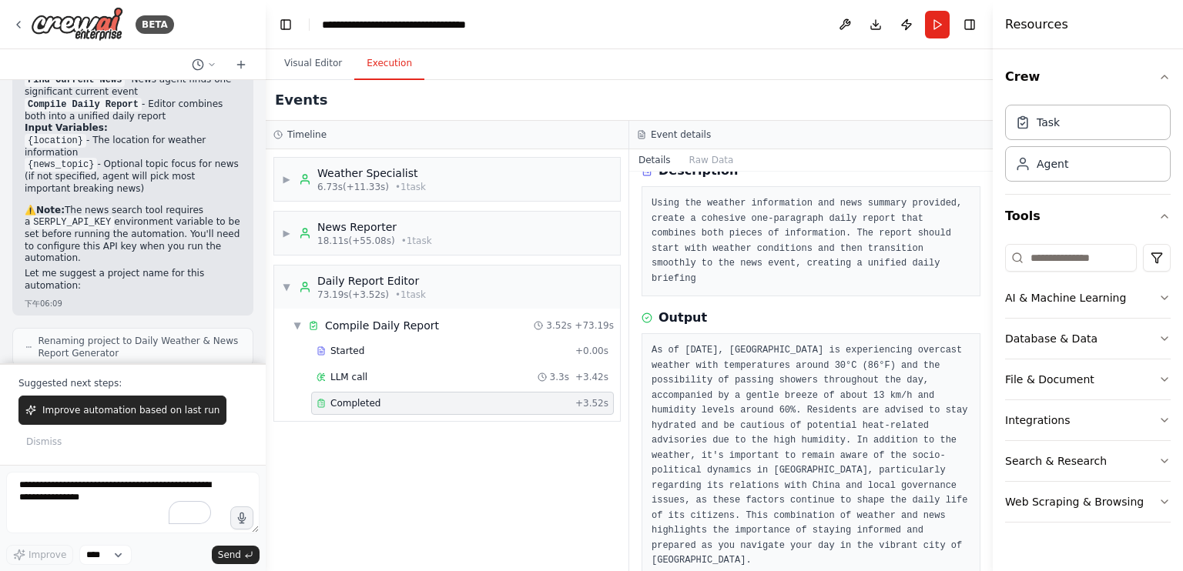
drag, startPoint x: 236, startPoint y: 298, endPoint x: 265, endPoint y: 302, distance: 29.5
click at [265, 302] on div "BETA I need three agents as the following. Weather Agent – gather the daily wea…" at bounding box center [591, 285] width 1183 height 571
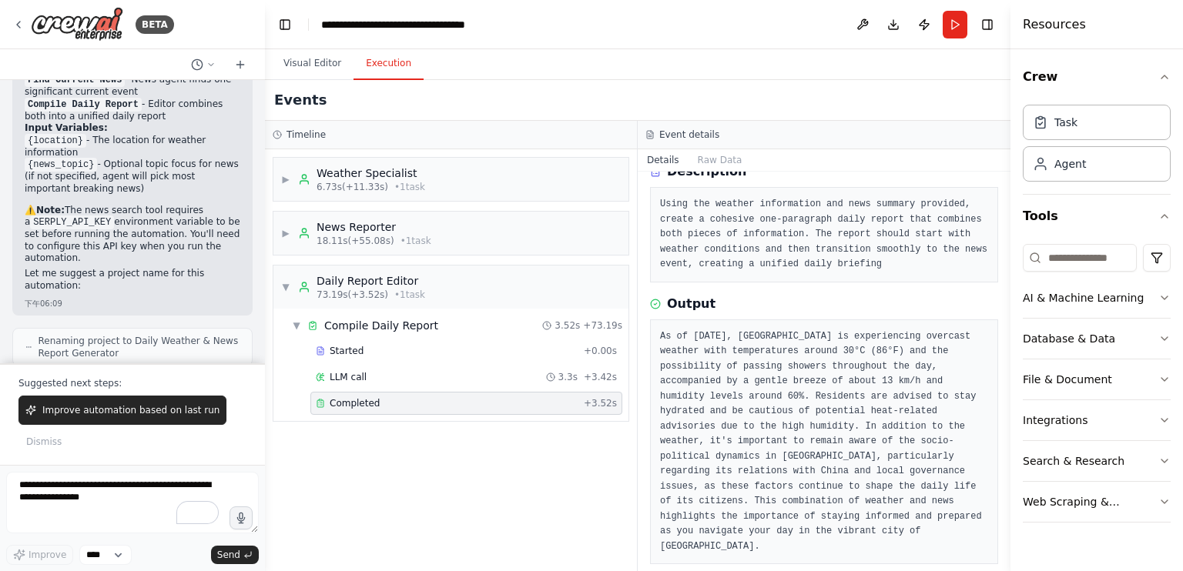
scroll to position [57, 0]
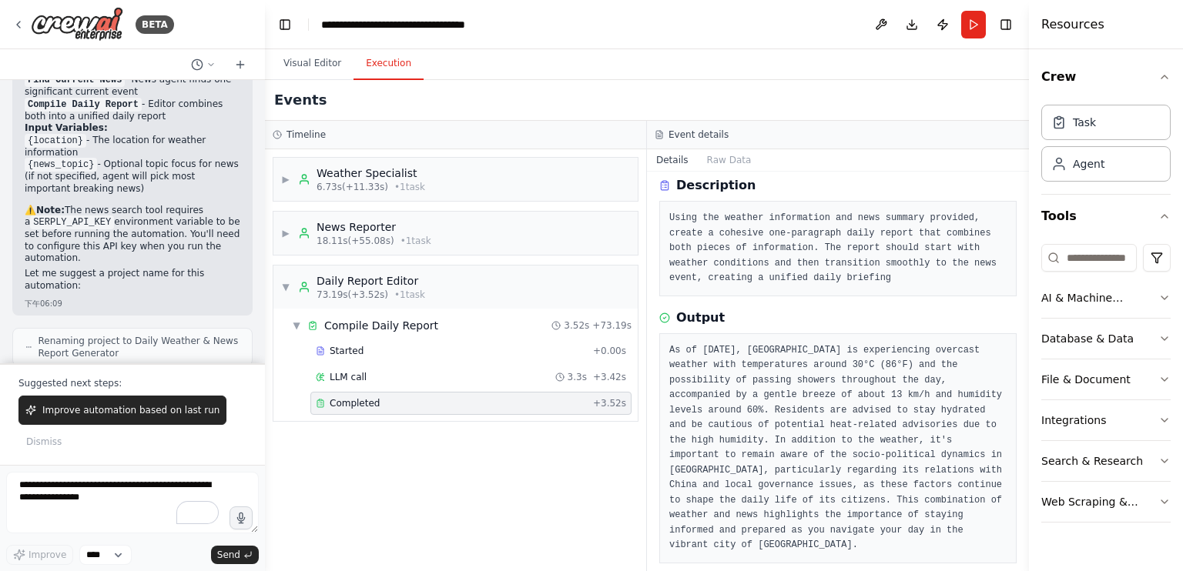
drag, startPoint x: 995, startPoint y: 206, endPoint x: 1032, endPoint y: 204, distance: 37.0
click at [1032, 204] on div at bounding box center [1032, 285] width 6 height 571
